Goal: Use online tool/utility: Use online tool/utility

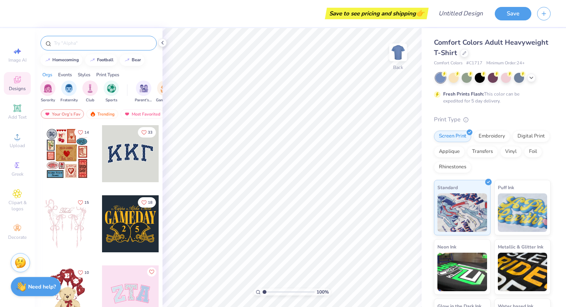
click at [138, 44] on input "text" at bounding box center [102, 43] width 99 height 8
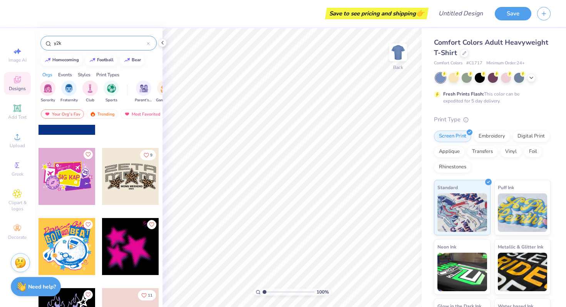
scroll to position [9085, 0]
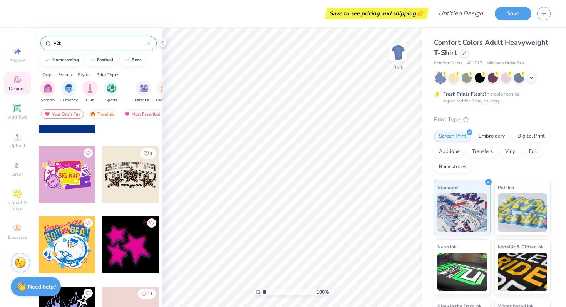
type input "y2k"
click at [112, 184] on div at bounding box center [130, 174] width 57 height 57
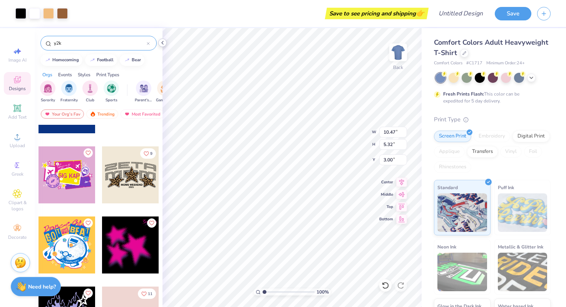
click at [165, 40] on icon at bounding box center [162, 43] width 6 height 6
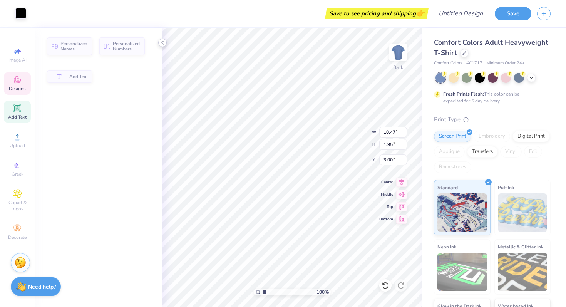
type input "1.95"
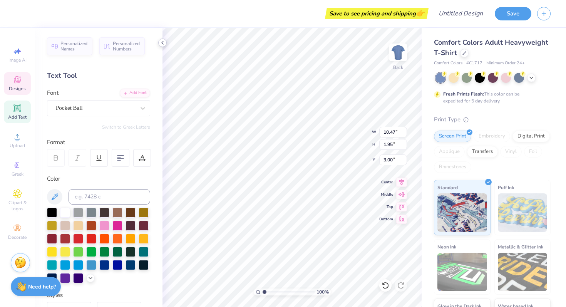
type textarea "SAN"
type input "12.00"
click at [117, 226] on div at bounding box center [117, 225] width 10 height 10
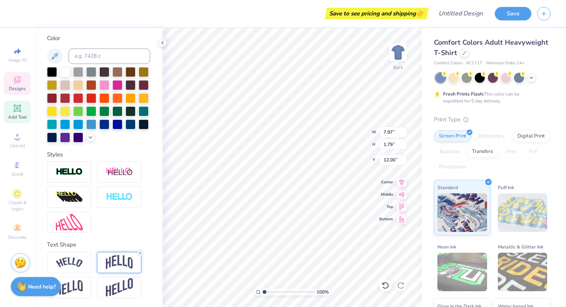
click at [140, 251] on icon at bounding box center [140, 253] width 5 height 5
type textarea "Diego"
type input "11.37"
type input "8.22"
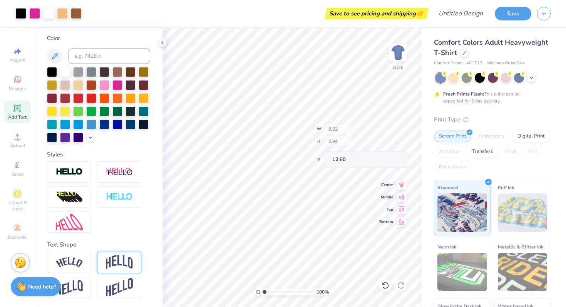
type input "0.94"
type input "12.60"
type input "12.73"
type textarea "[GEOGRAPHIC_DATA]"
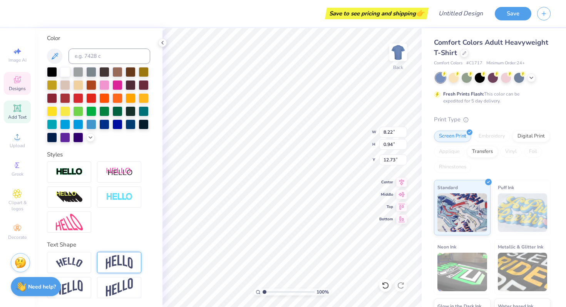
scroll to position [0, 1]
type input "11.45"
type input "0.72"
type input "12.92"
type input "12.95"
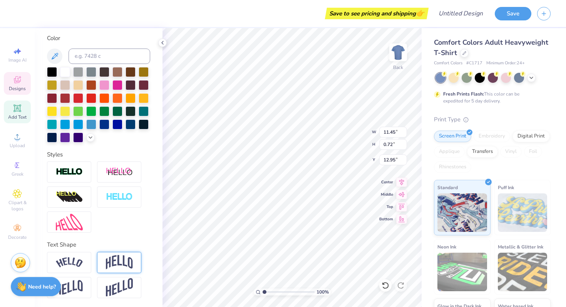
type input "0.80"
type input "11.45"
type input "7.59"
type input "1.10"
type input "15.73"
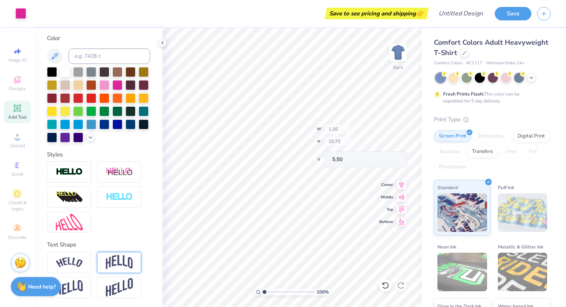
type input "5.50"
